Goal: Information Seeking & Learning: Learn about a topic

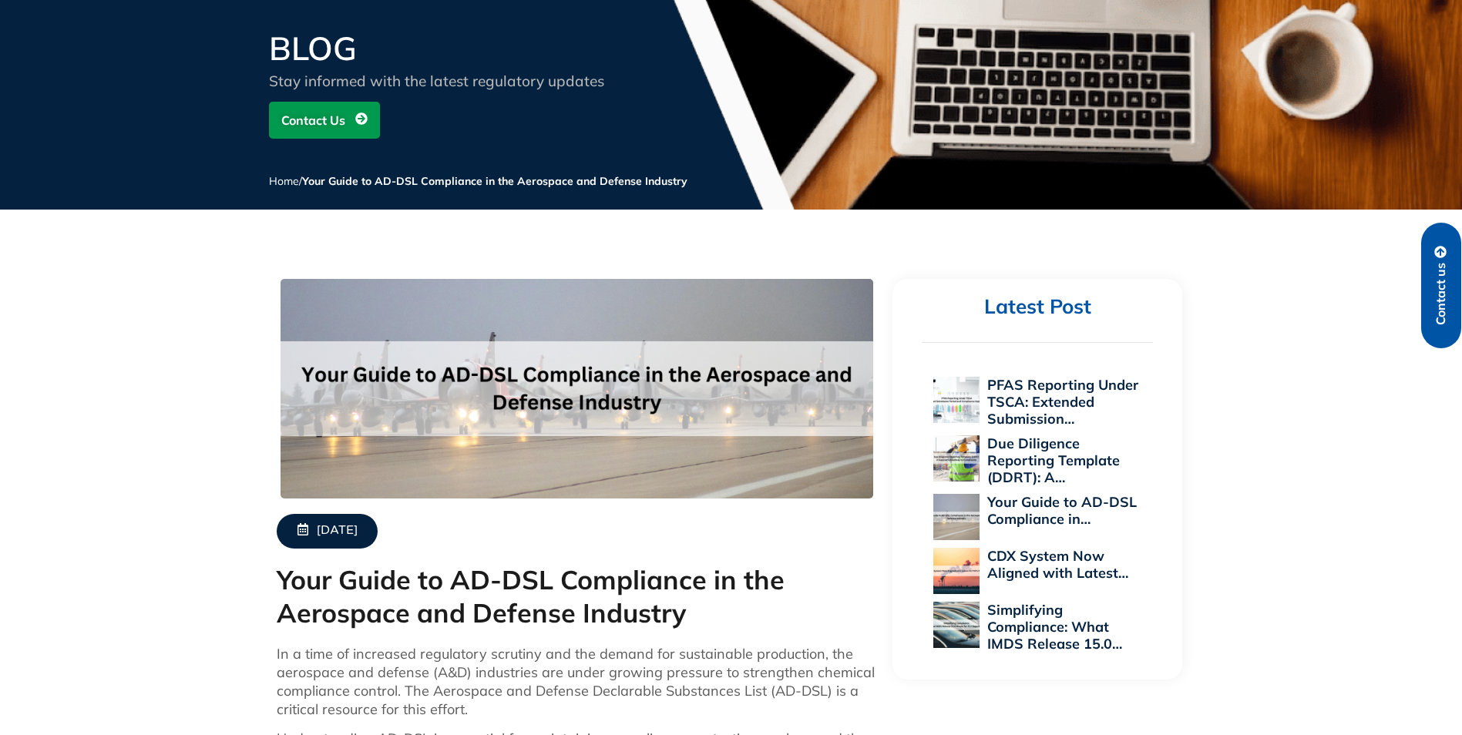
scroll to position [154, 0]
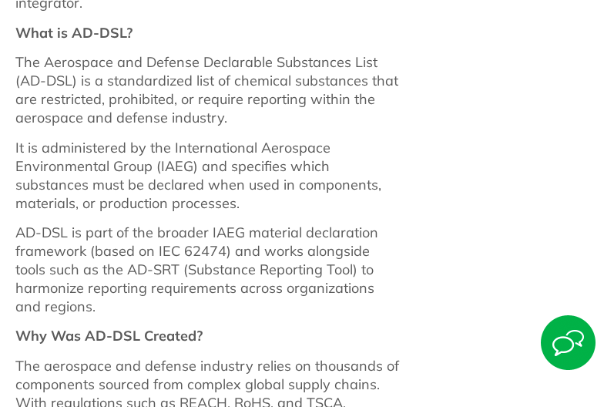
scroll to position [925, 0]
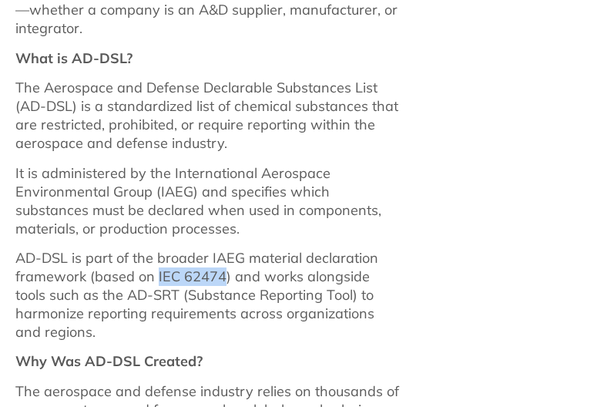
drag, startPoint x: 224, startPoint y: 278, endPoint x: 156, endPoint y: 281, distance: 67.9
click at [156, 281] on p "AD-DSL is part of the broader IAEG material declaration framework (based on IEC…" at bounding box center [207, 295] width 384 height 92
copy p "IEC 62474"
